Goal: Check status: Check status

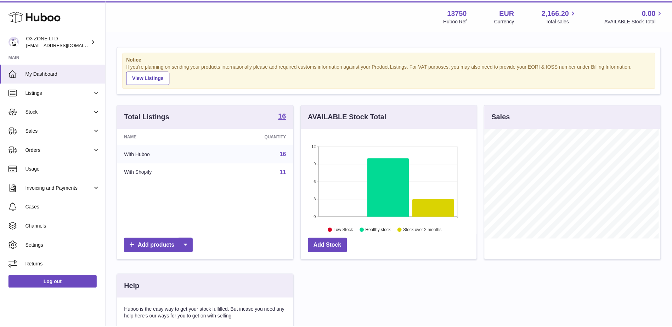
scroll to position [111, 177]
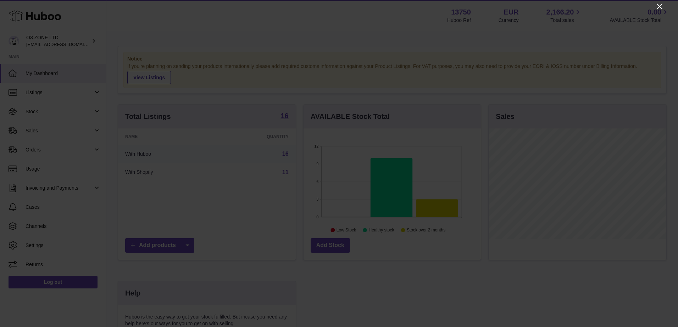
click at [661, 6] on icon "Close" at bounding box center [659, 6] width 9 height 9
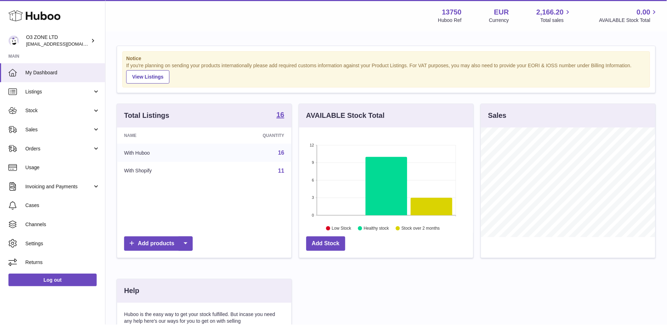
scroll to position [354249, 354184]
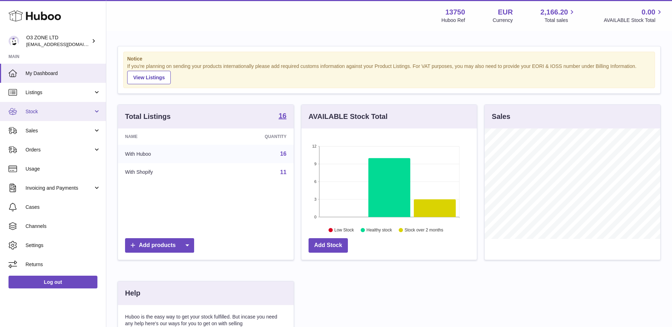
click at [41, 112] on span "Stock" at bounding box center [60, 111] width 68 height 7
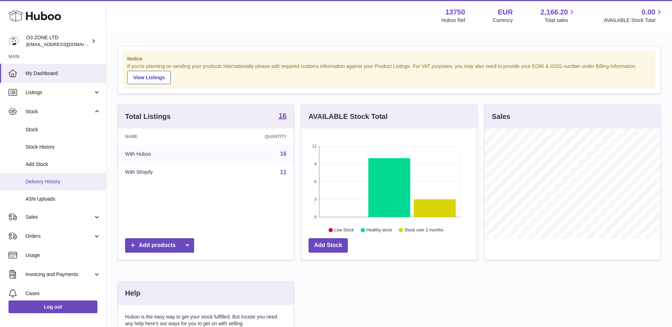
click at [51, 182] on span "Delivery History" at bounding box center [63, 182] width 75 height 7
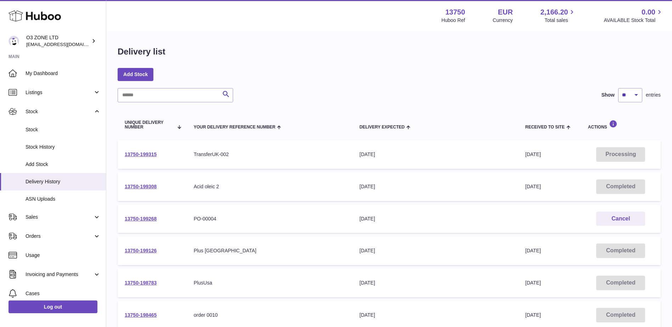
drag, startPoint x: 141, startPoint y: 186, endPoint x: 167, endPoint y: 191, distance: 26.7
click at [141, 186] on link "13750-199308" at bounding box center [141, 187] width 32 height 6
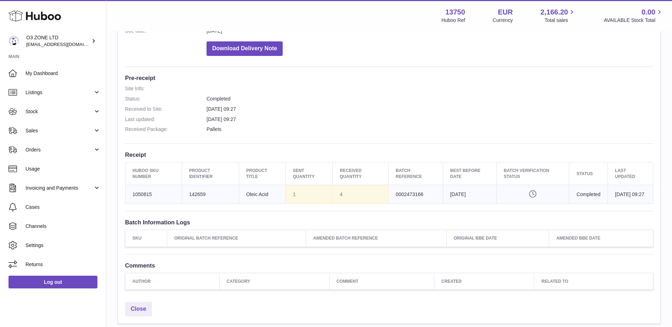
scroll to position [177, 0]
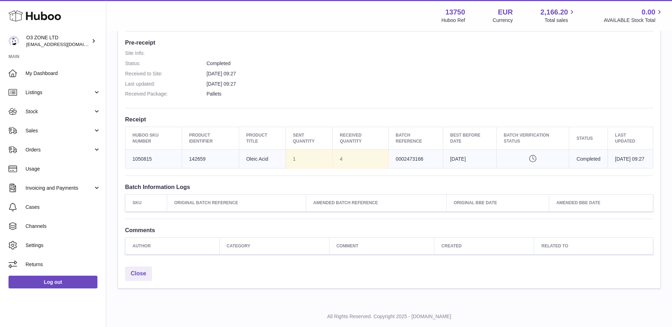
click at [523, 161] on icon "Pending verification" at bounding box center [533, 158] width 58 height 7
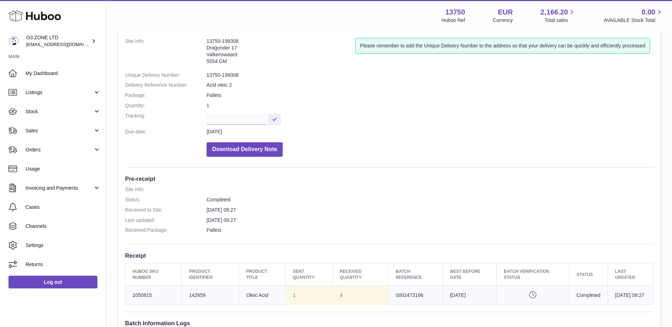
scroll to position [0, 0]
